Goal: Find specific page/section: Find specific page/section

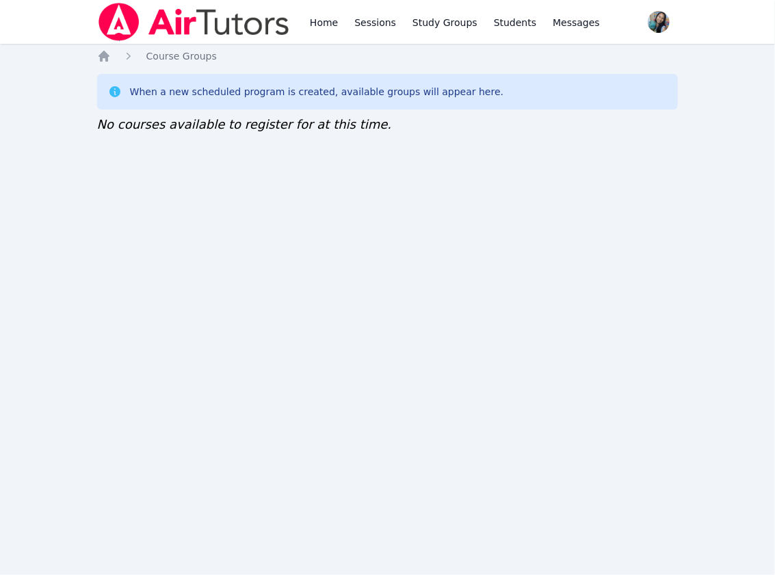
click at [199, 206] on div "Home Sessions Study Groups Students Messages Open user menu Sokha Lee Open main…" at bounding box center [387, 287] width 775 height 575
drag, startPoint x: 313, startPoint y: 361, endPoint x: 298, endPoint y: 304, distance: 59.2
click at [313, 361] on div "Home Sessions Study Groups Students Messages Open user menu Sokha Lee Open main…" at bounding box center [387, 287] width 775 height 575
